Goal: Complete application form: Complete application form

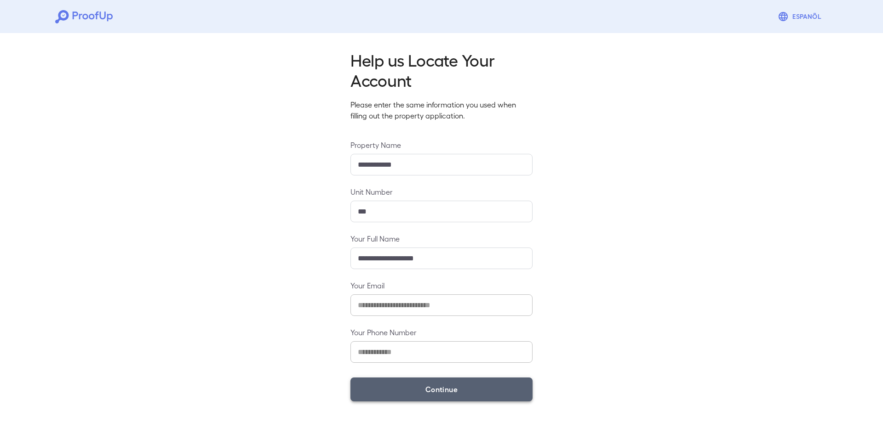
click at [447, 387] on button "Continue" at bounding box center [441, 390] width 182 height 24
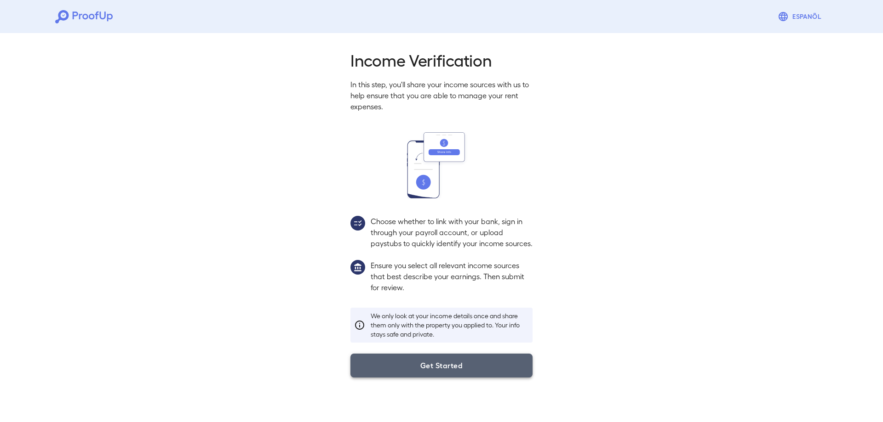
click at [462, 378] on button "Get Started" at bounding box center [441, 366] width 182 height 24
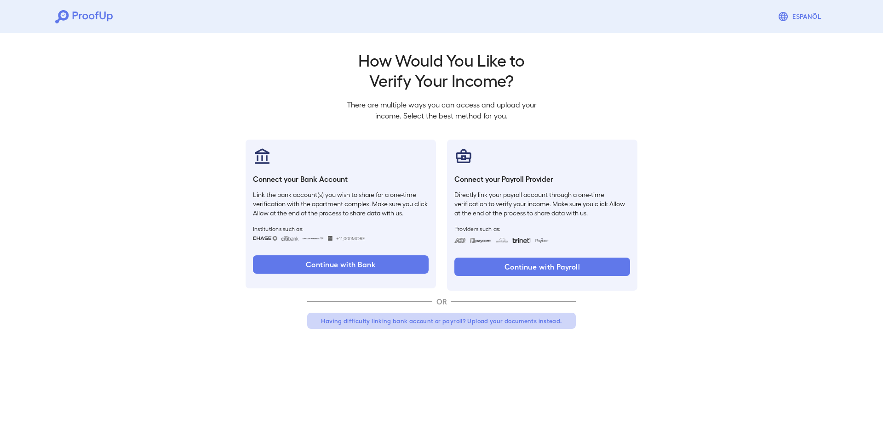
click at [460, 319] on button "Having difficulty linking bank account or payroll? Upload your documents instea…" at bounding box center [441, 321] width 268 height 17
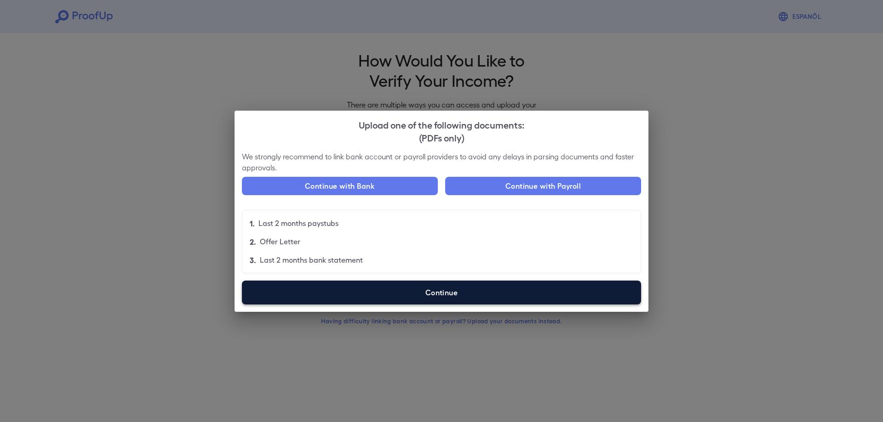
click at [447, 288] on label "Continue" at bounding box center [441, 293] width 399 height 24
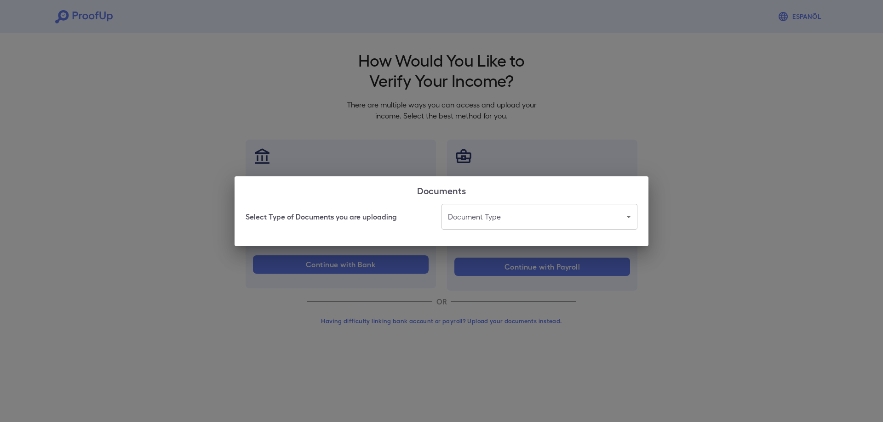
click at [464, 221] on body "Espanõl Go back How Would You Like to Verify Your Income? There are multiple wa…" at bounding box center [441, 175] width 883 height 351
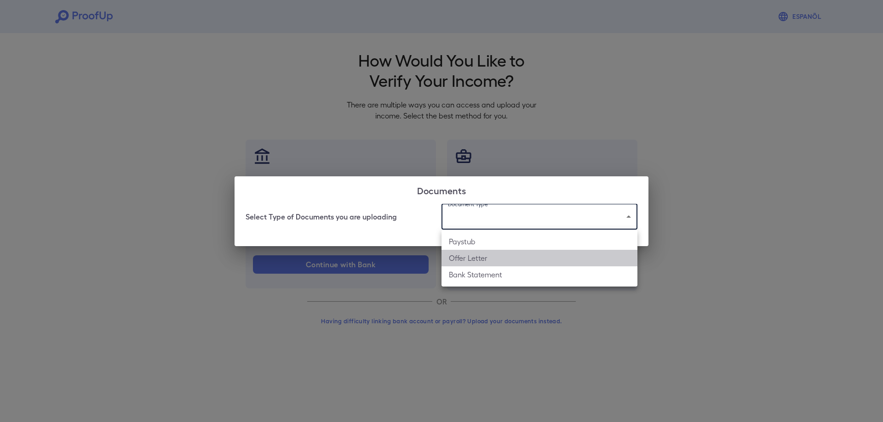
click at [460, 257] on li "Offer Letter" at bounding box center [539, 258] width 196 height 17
type input "**********"
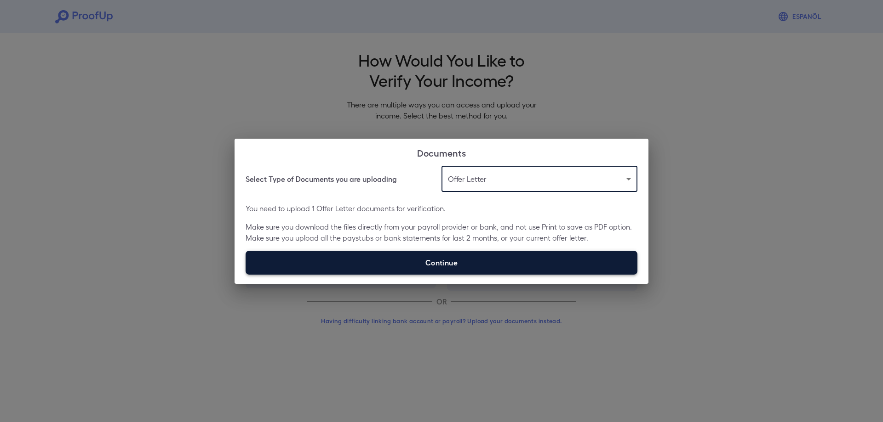
click at [456, 263] on label "Continue" at bounding box center [441, 263] width 392 height 24
click at [246, 274] on input "Continue" at bounding box center [245, 274] width 0 height 0
type input "**********"
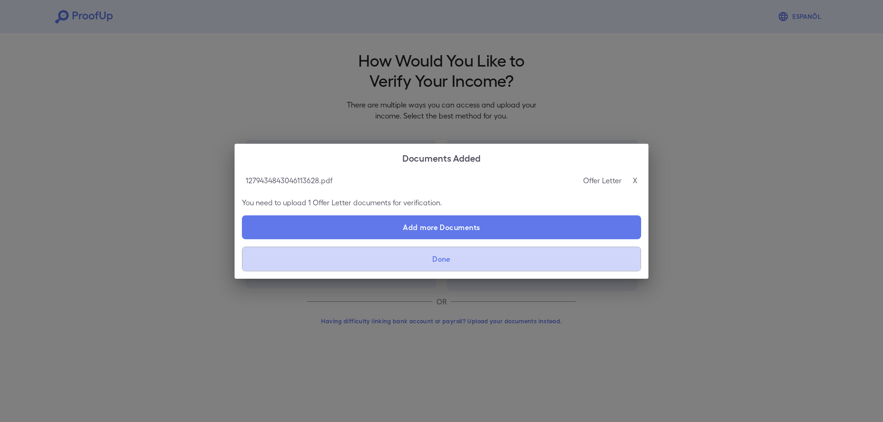
click at [394, 254] on button "Done" at bounding box center [441, 259] width 399 height 25
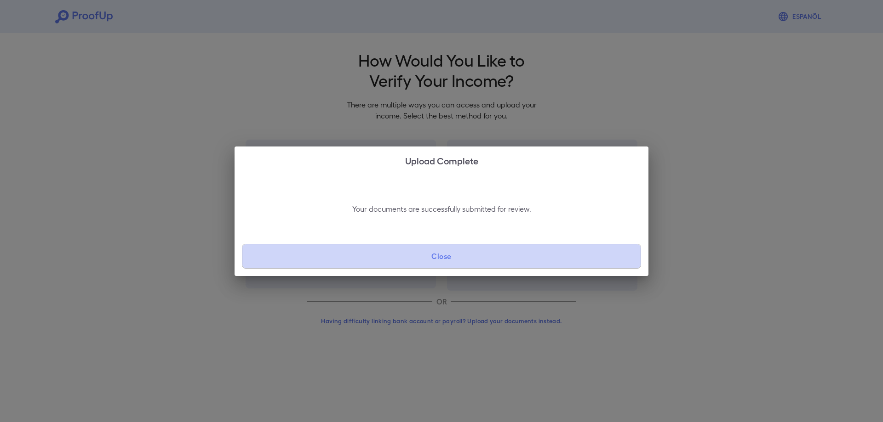
click at [394, 254] on button "Close" at bounding box center [441, 256] width 399 height 25
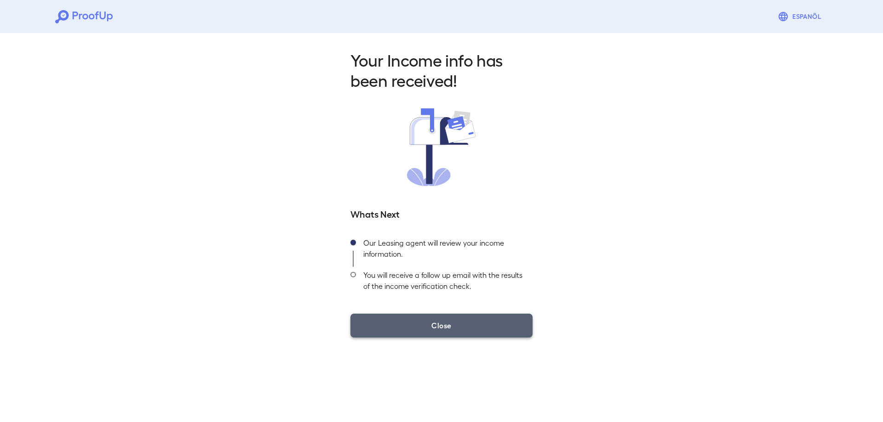
click at [400, 327] on button "Close" at bounding box center [441, 326] width 182 height 24
